Goal: Task Accomplishment & Management: Manage account settings

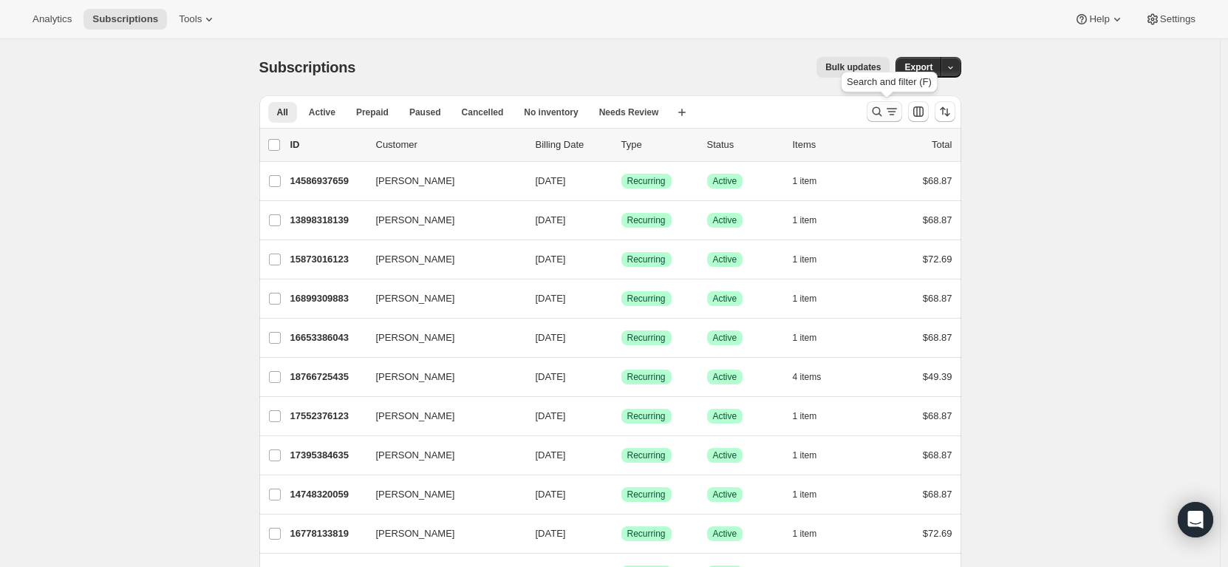
click at [878, 115] on icon "Search and filter results" at bounding box center [877, 112] width 10 height 10
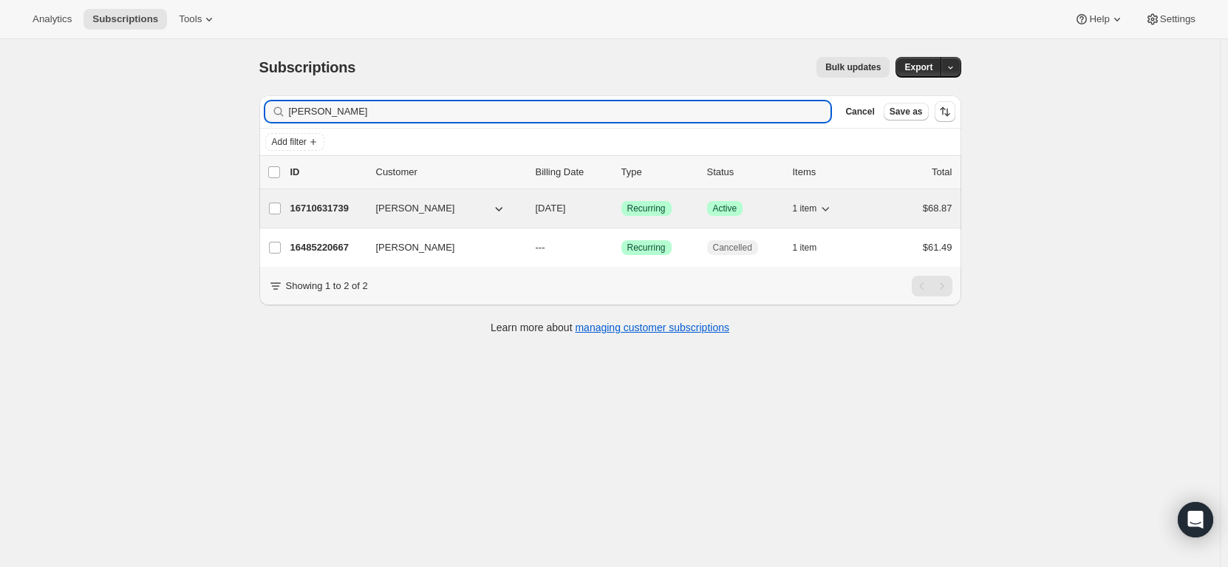
type input "[PERSON_NAME]"
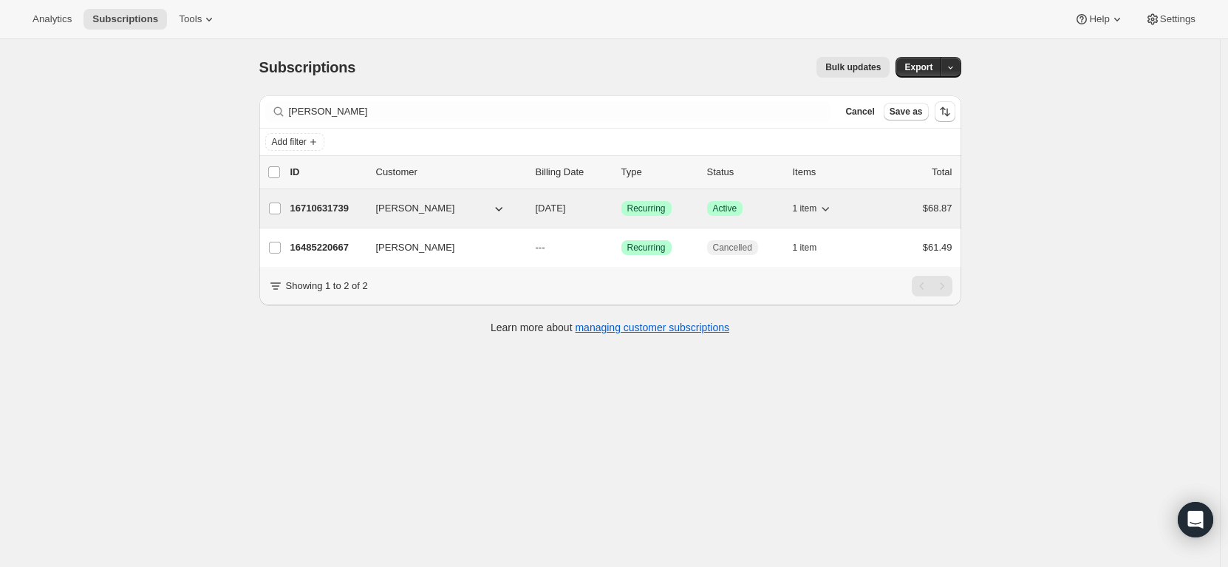
click at [364, 207] on p "16710631739" at bounding box center [327, 208] width 74 height 15
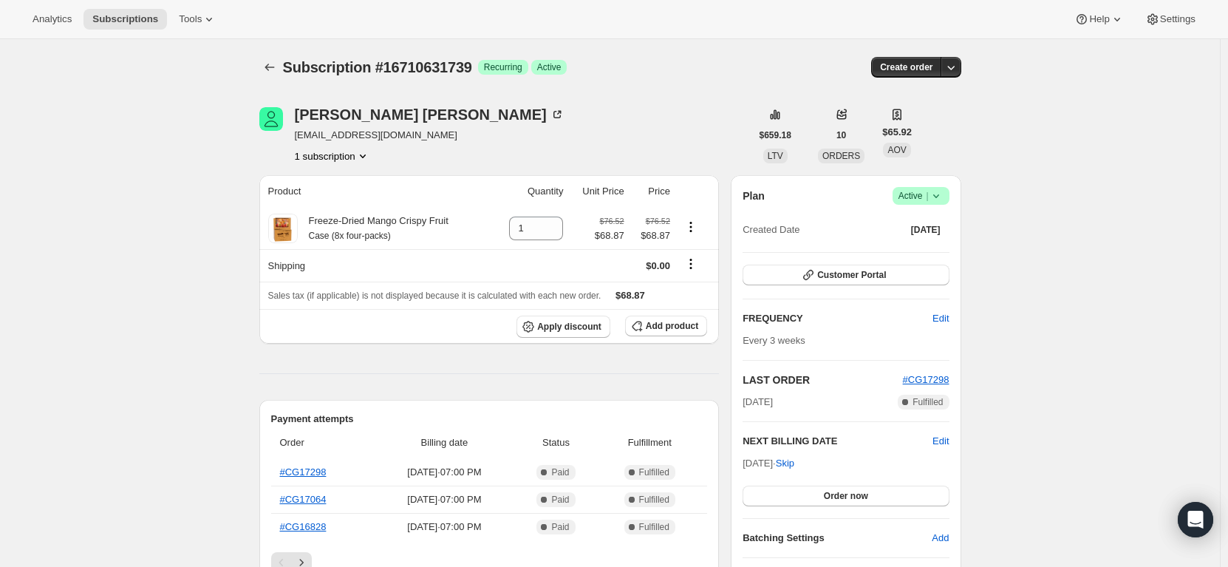
click at [938, 197] on icon at bounding box center [936, 195] width 15 height 15
click at [920, 232] on span "Pause subscription" at bounding box center [925, 225] width 83 height 15
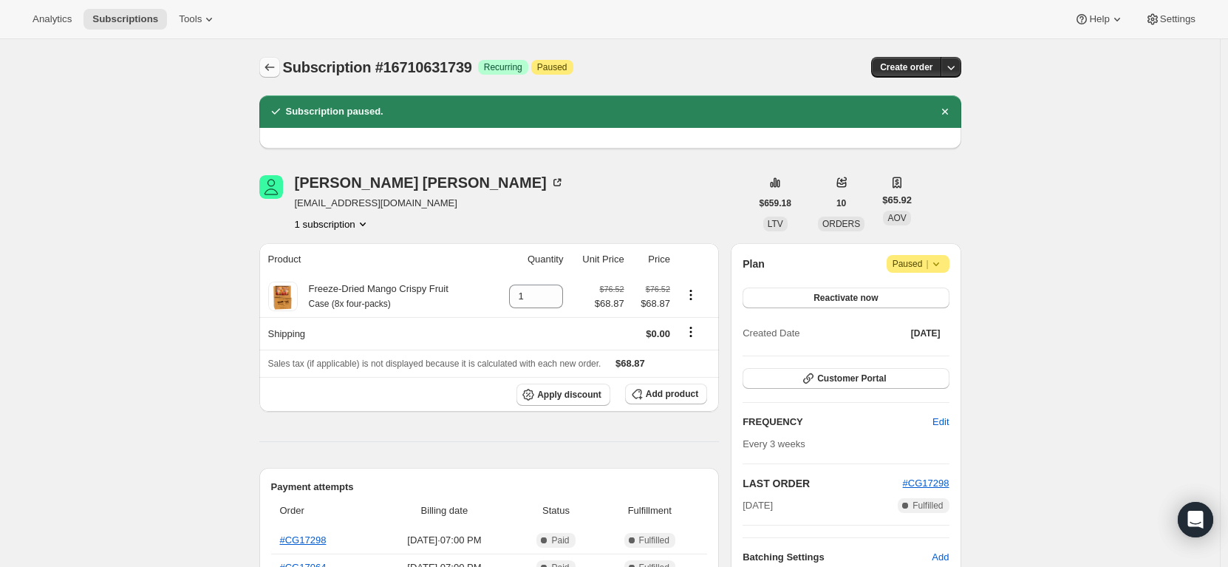
click at [276, 67] on icon "Subscriptions" at bounding box center [269, 67] width 15 height 15
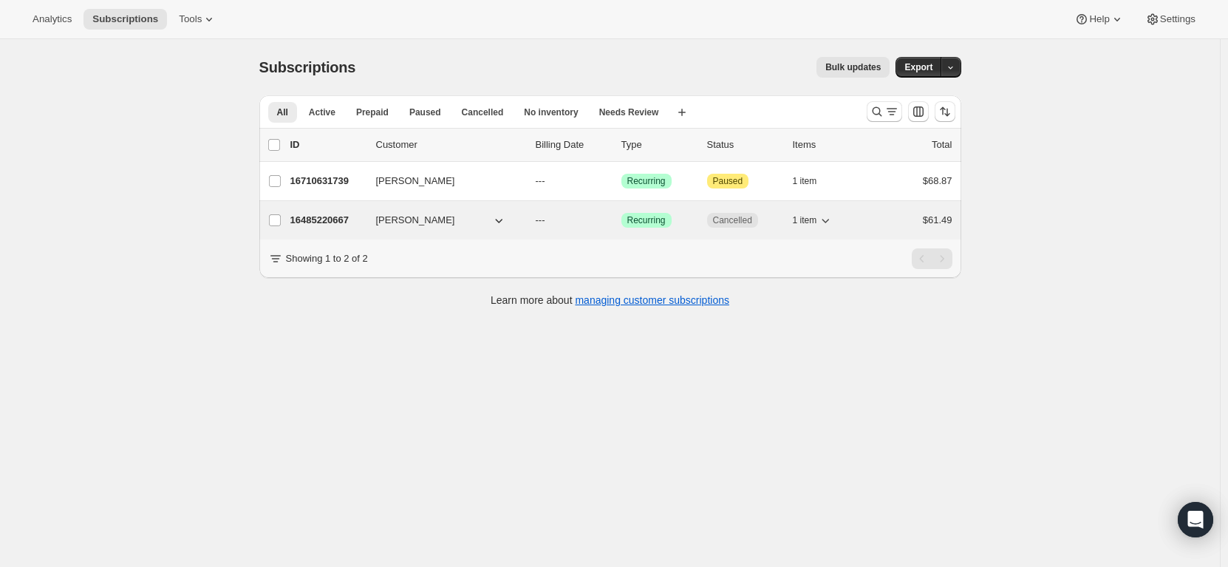
click at [369, 216] on div "16485220667 [PERSON_NAME] --- Success Recurring Cancelled 1 item $61.49" at bounding box center [621, 220] width 662 height 21
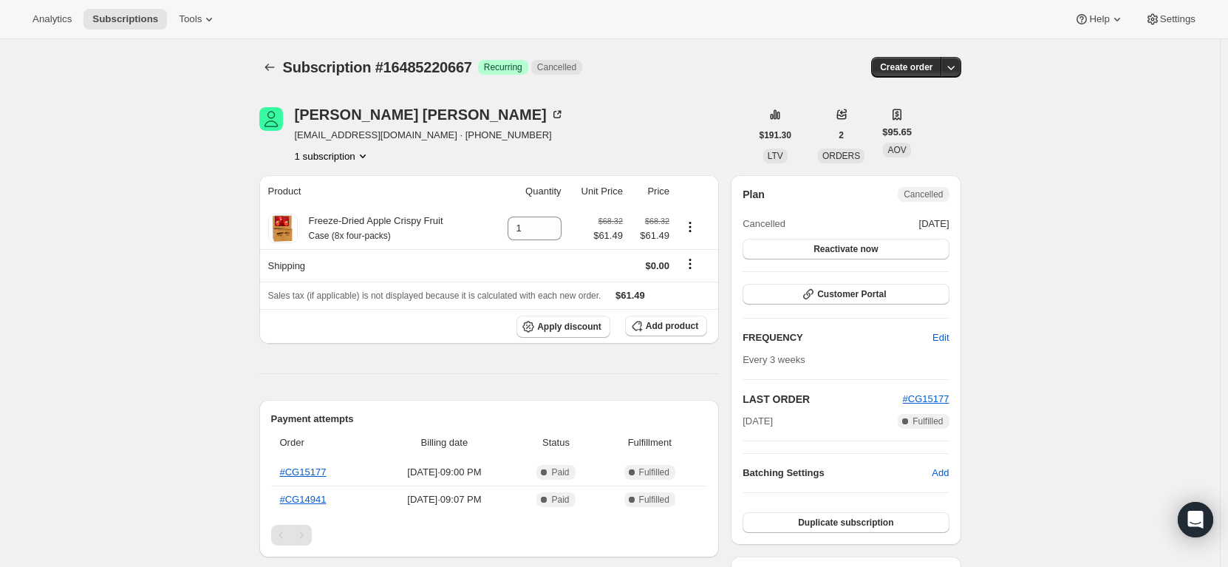
click at [343, 155] on button "1 subscription" at bounding box center [332, 155] width 75 height 15
click at [276, 72] on icon "Subscriptions" at bounding box center [269, 67] width 15 height 15
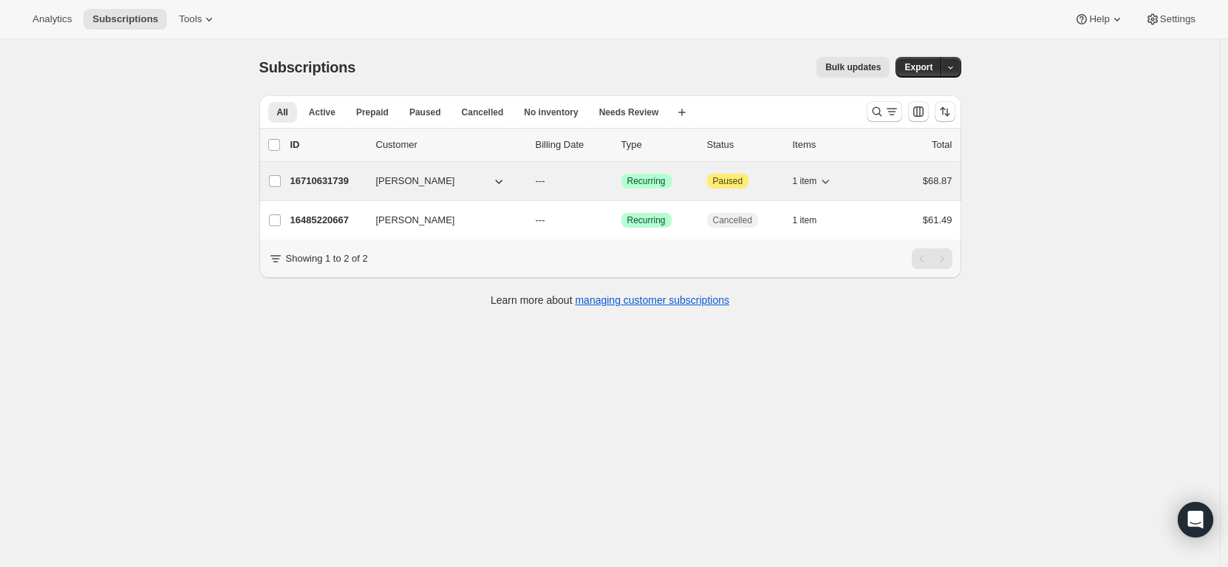
click at [364, 180] on p "16710631739" at bounding box center [327, 181] width 74 height 15
